Goal: Transaction & Acquisition: Obtain resource

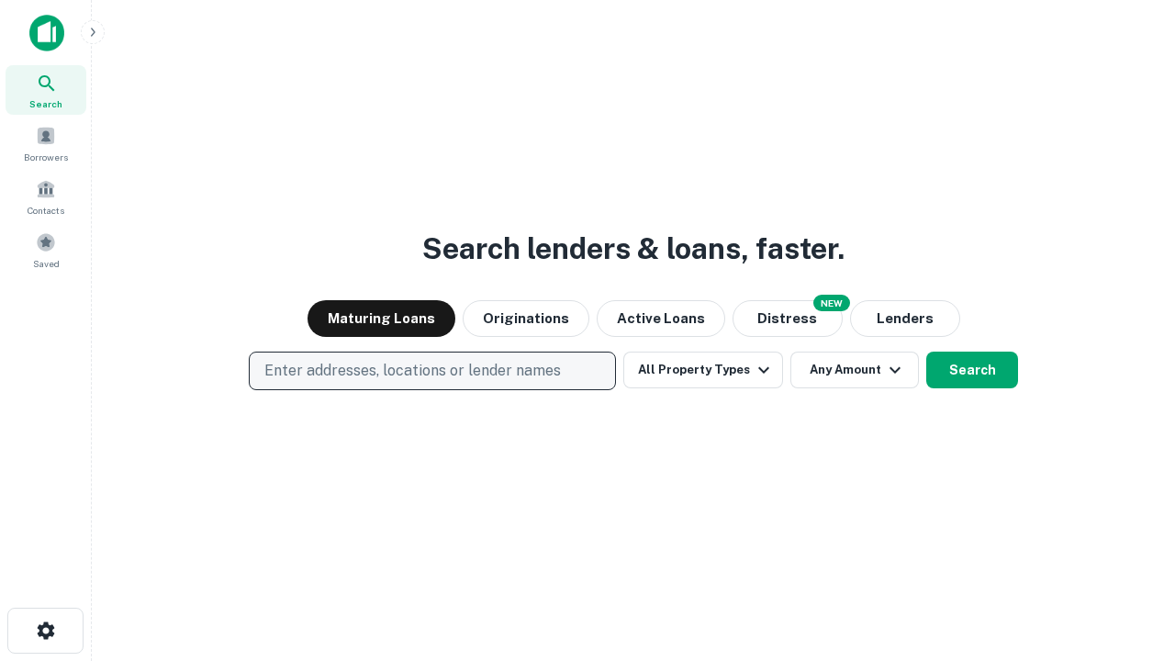
click at [431, 371] on p "Enter addresses, locations or lender names" at bounding box center [412, 371] width 297 height 22
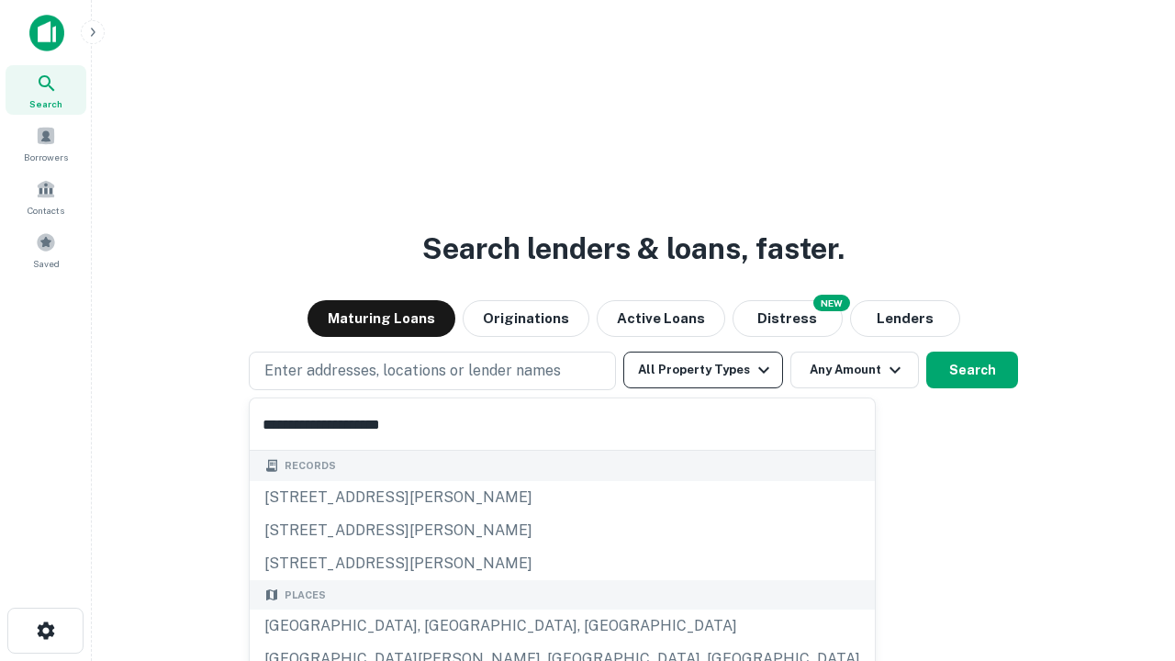
click at [703, 370] on button "All Property Types" at bounding box center [703, 370] width 160 height 37
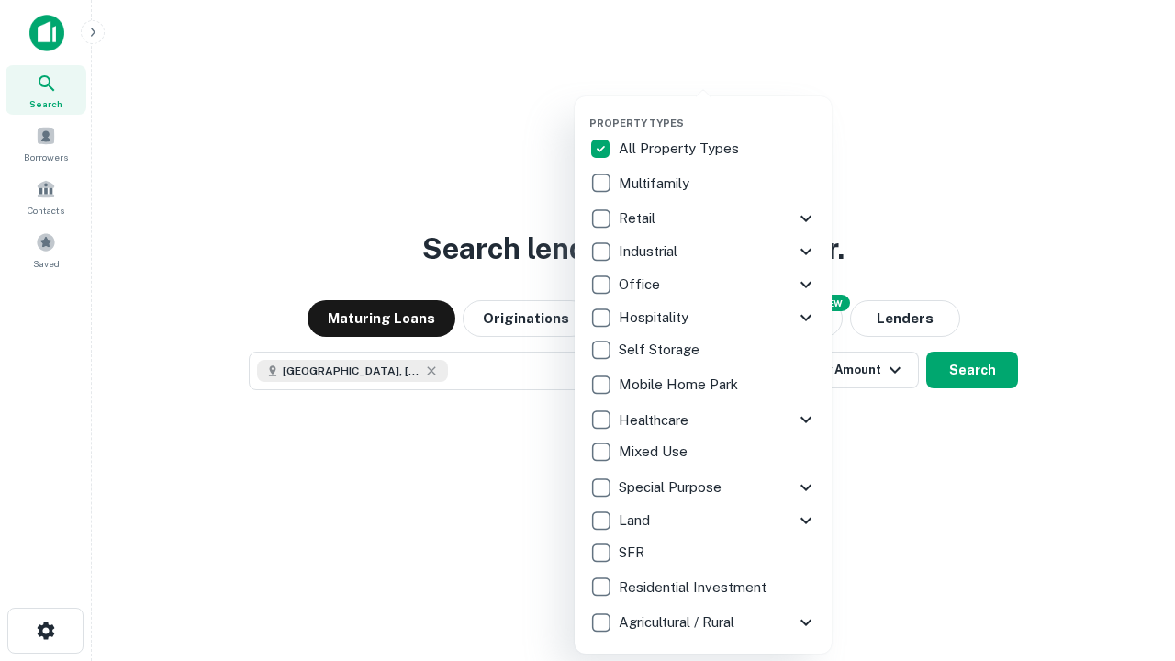
click at [718, 111] on button "button" at bounding box center [717, 111] width 257 height 1
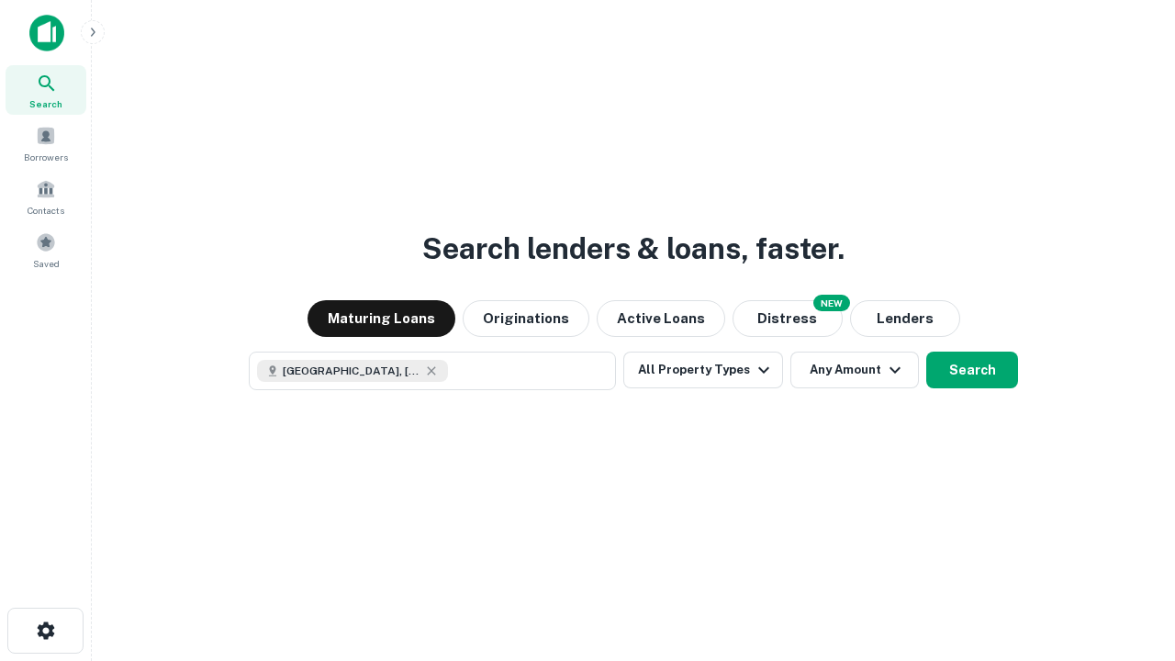
scroll to position [29, 0]
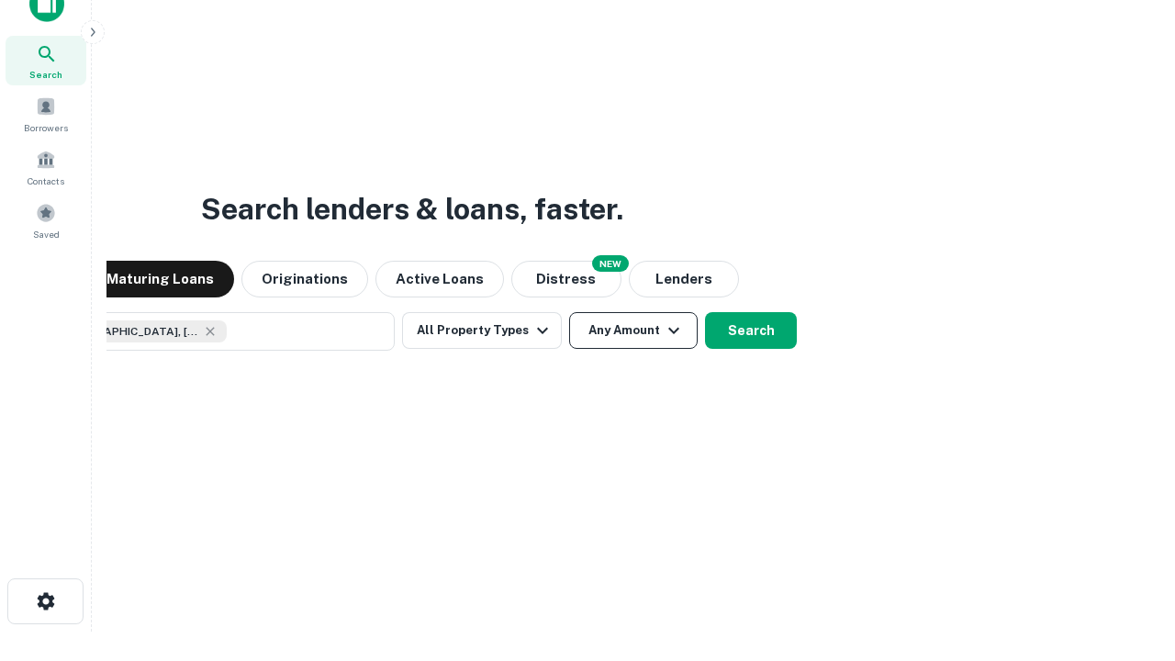
click at [569, 312] on button "Any Amount" at bounding box center [633, 330] width 129 height 37
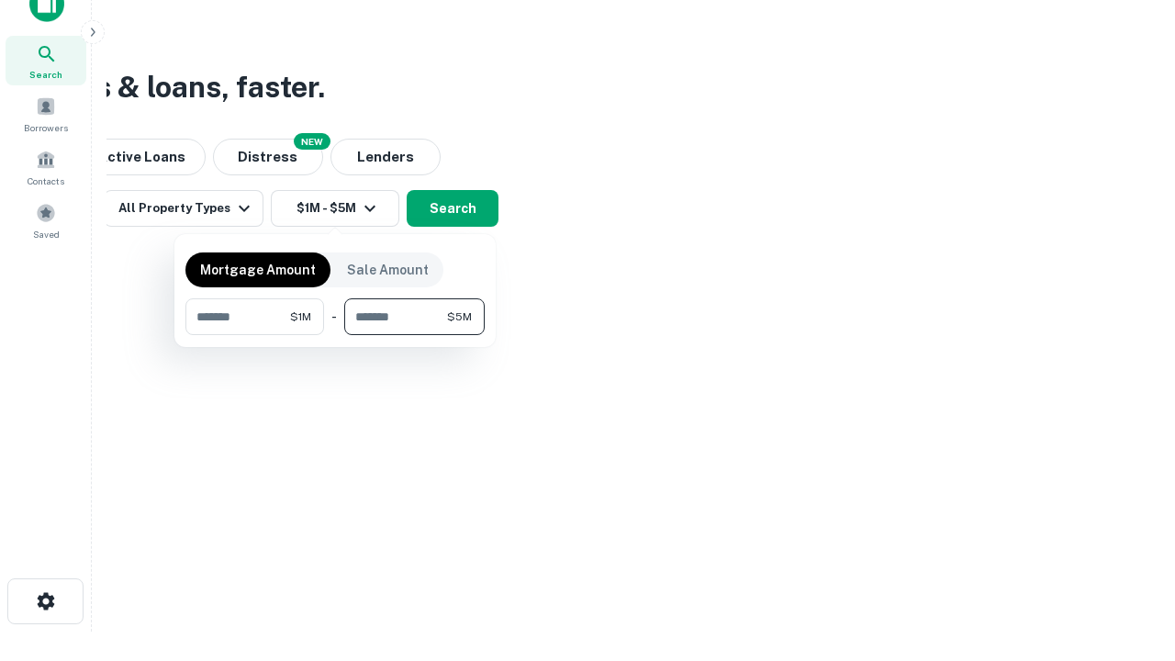
type input "*******"
click at [335, 335] on button "button" at bounding box center [334, 335] width 299 height 1
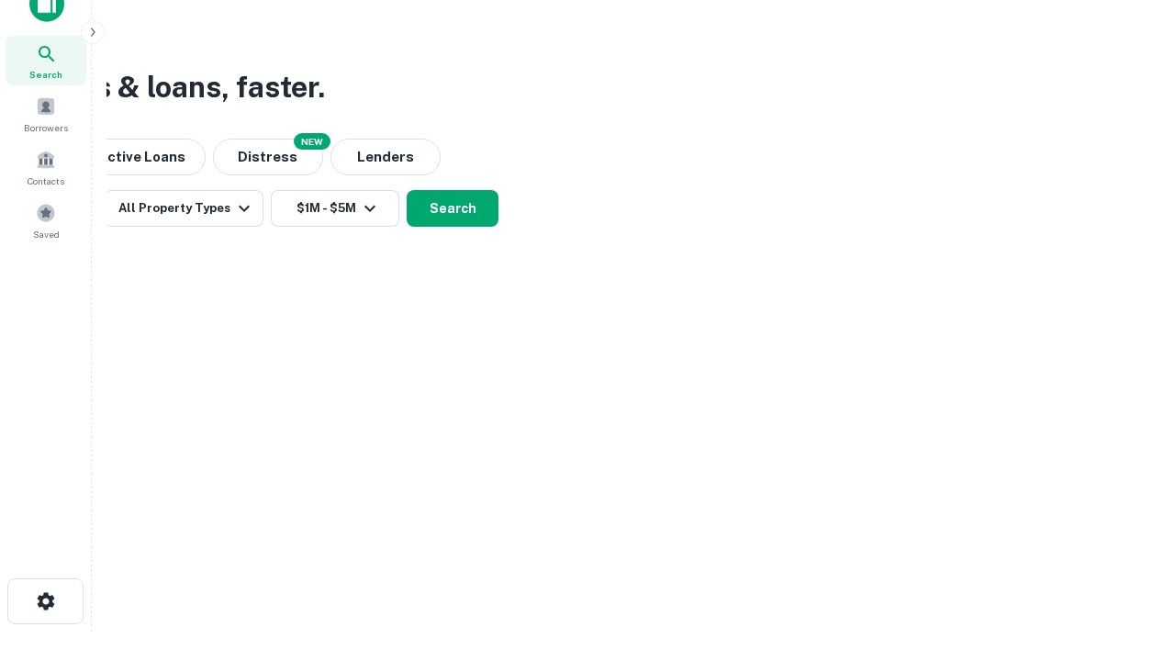
scroll to position [0, 0]
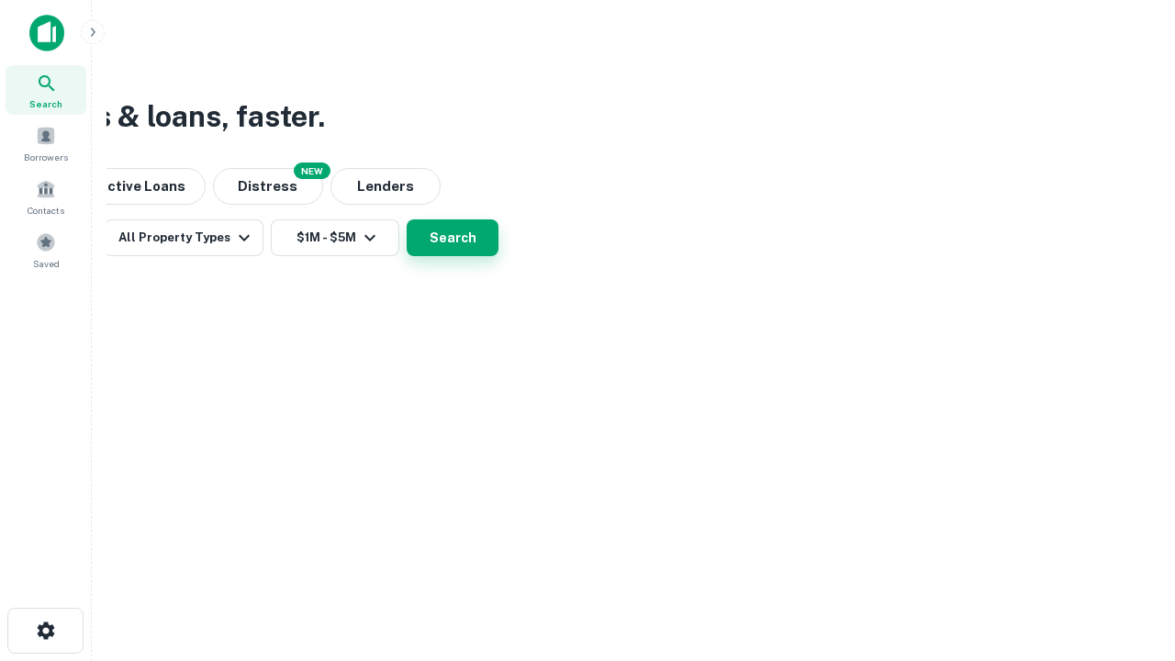
click at [498, 256] on button "Search" at bounding box center [453, 237] width 92 height 37
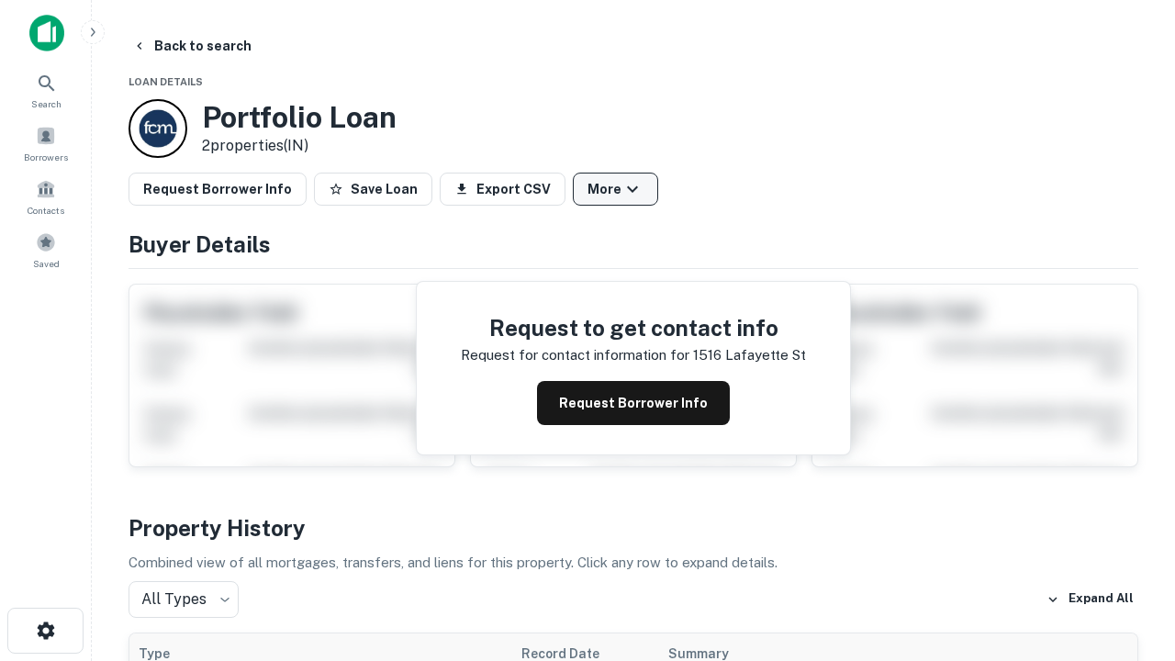
click at [615, 189] on button "More" at bounding box center [615, 189] width 85 height 33
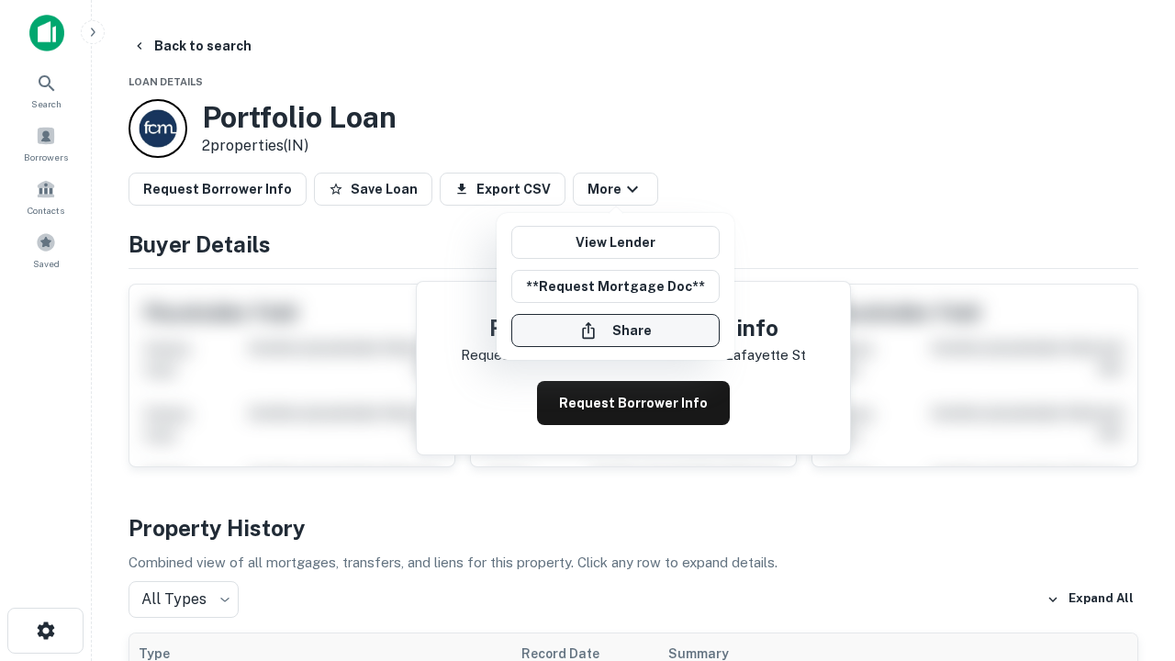
click at [615, 330] on button "Share" at bounding box center [615, 330] width 208 height 33
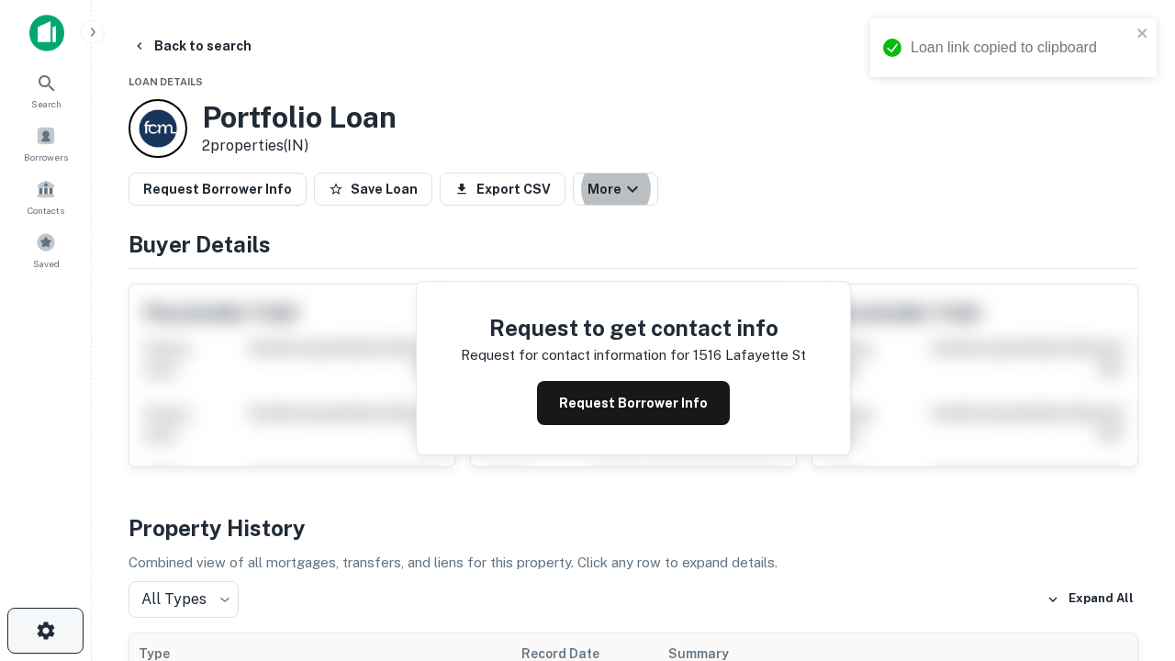
click at [45, 631] on icon "button" at bounding box center [46, 631] width 22 height 22
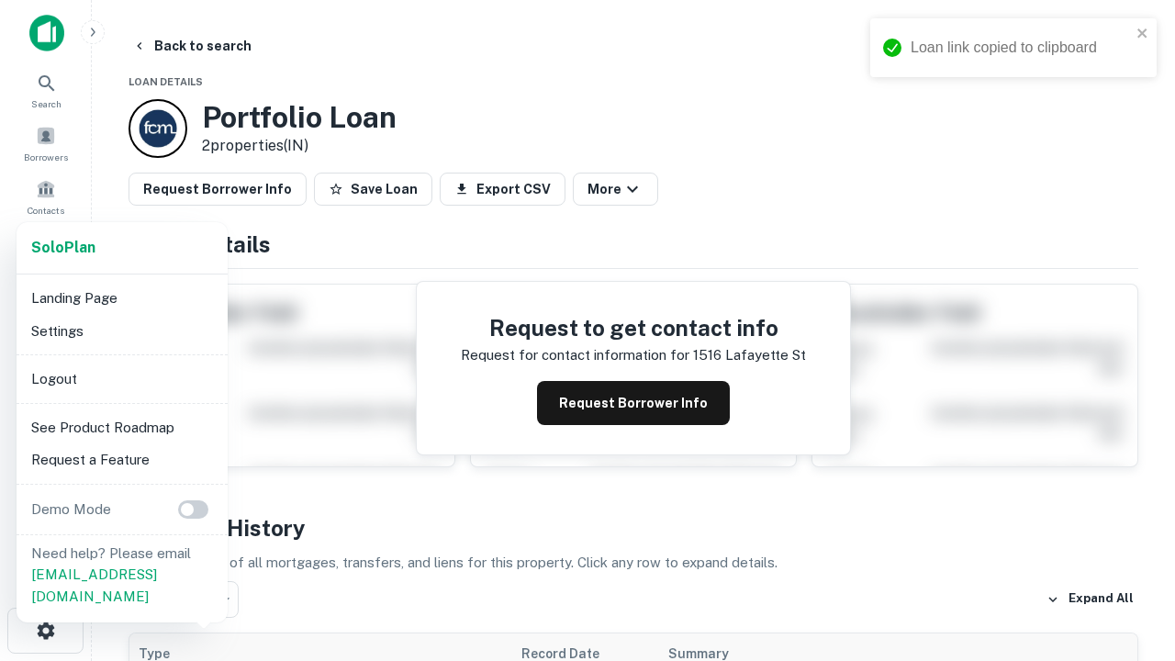
click at [121, 378] on li "Logout" at bounding box center [122, 379] width 196 height 33
